Goal: Check status

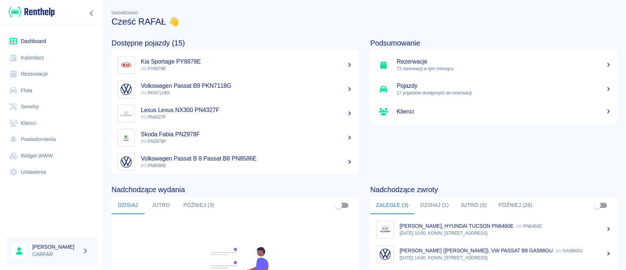
click at [462, 207] on button "Jutro (3)" at bounding box center [474, 205] width 38 height 18
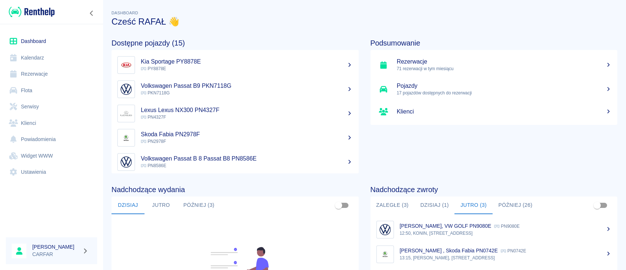
scroll to position [98, 0]
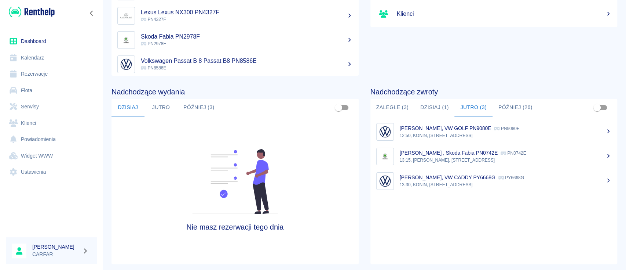
click at [452, 158] on p "13:15, [PERSON_NAME], [STREET_ADDRESS]" at bounding box center [506, 160] width 212 height 7
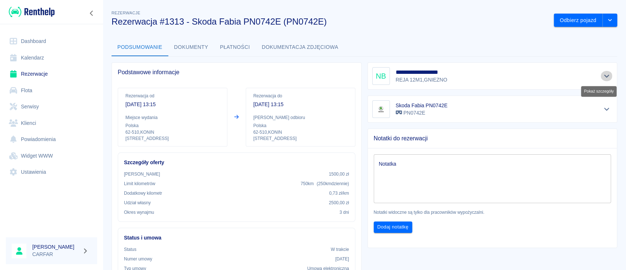
click at [603, 77] on icon "Pokaż szczegóły" at bounding box center [607, 76] width 8 height 7
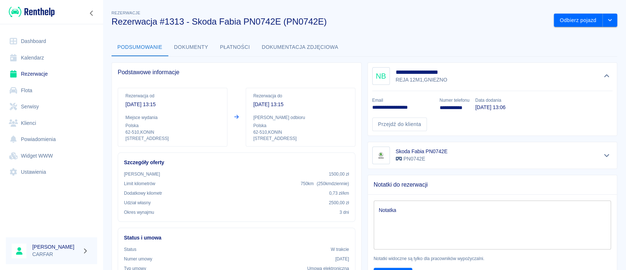
click at [466, 32] on div "**********" at bounding box center [365, 273] width 524 height 540
click at [54, 72] on link "Rezerwacje" at bounding box center [51, 74] width 91 height 17
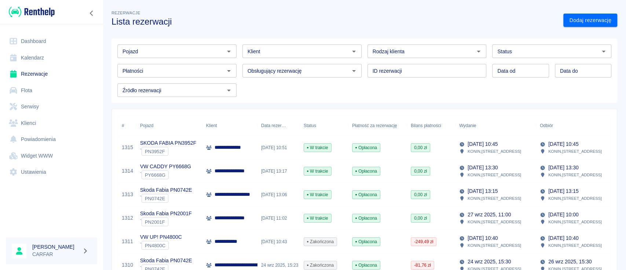
click at [35, 4] on div at bounding box center [51, 12] width 103 height 24
click at [40, 10] on img at bounding box center [32, 12] width 46 height 12
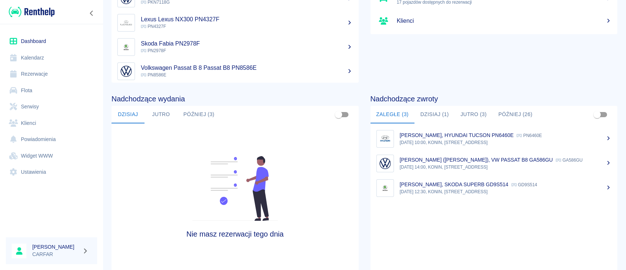
scroll to position [98, 0]
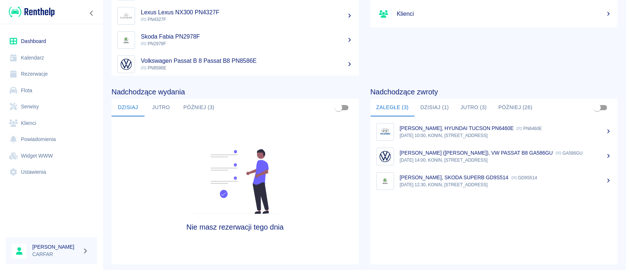
click at [432, 102] on button "Dzisiaj (1)" at bounding box center [435, 108] width 40 height 18
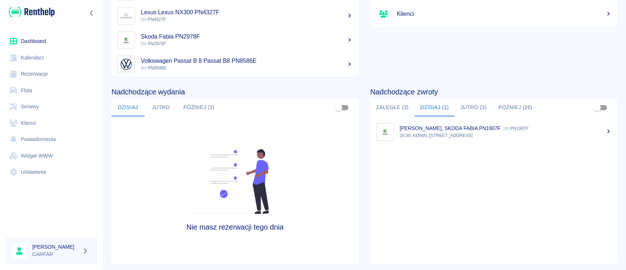
click at [463, 107] on button "Jutro (3)" at bounding box center [474, 108] width 38 height 18
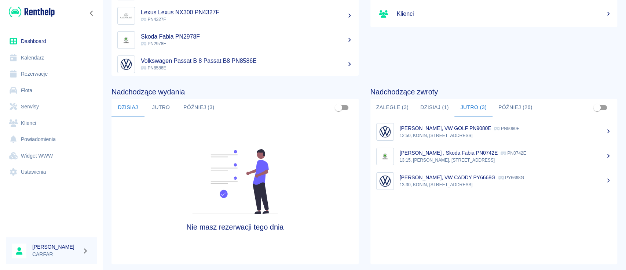
click at [443, 112] on button "Dzisiaj (1)" at bounding box center [435, 108] width 40 height 18
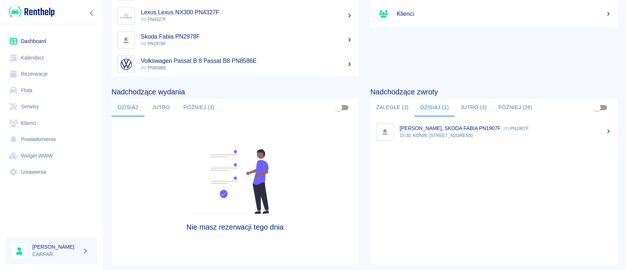
click at [462, 110] on button "Jutro (3)" at bounding box center [474, 108] width 38 height 18
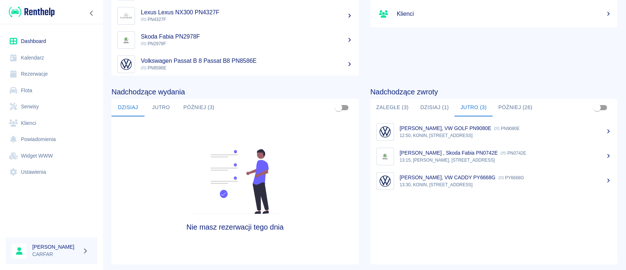
click at [466, 156] on div "[PERSON_NAME] , Skoda Fabia PN0742E PN0742E" at bounding box center [506, 153] width 212 height 8
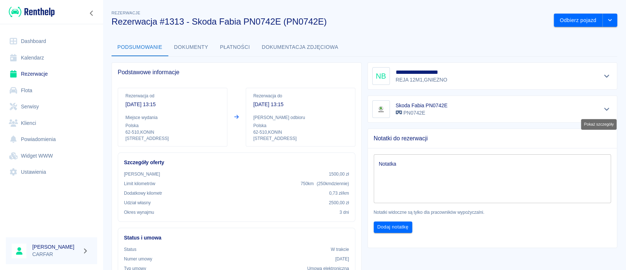
click at [603, 107] on icon "Pokaż szczegóły" at bounding box center [607, 109] width 8 height 7
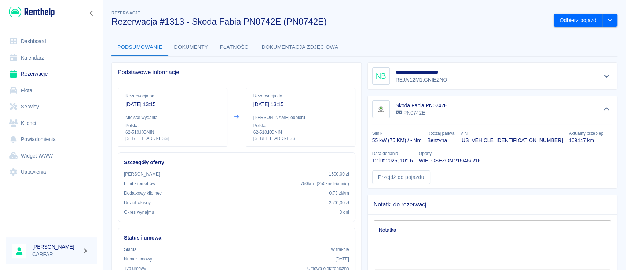
click at [603, 78] on icon "Pokaż szczegóły" at bounding box center [607, 76] width 8 height 7
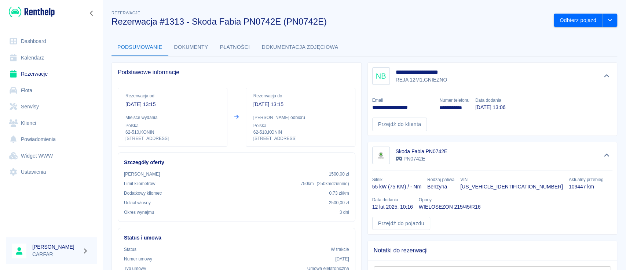
click at [43, 7] on img at bounding box center [32, 12] width 46 height 12
